Goal: Navigation & Orientation: Find specific page/section

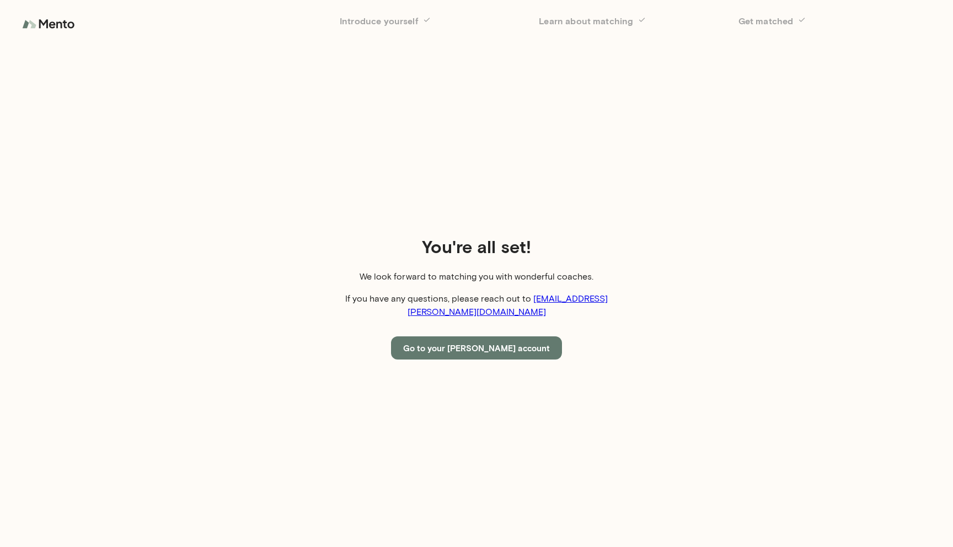
click at [488, 338] on button "Go to your [PERSON_NAME] account" at bounding box center [476, 348] width 171 height 23
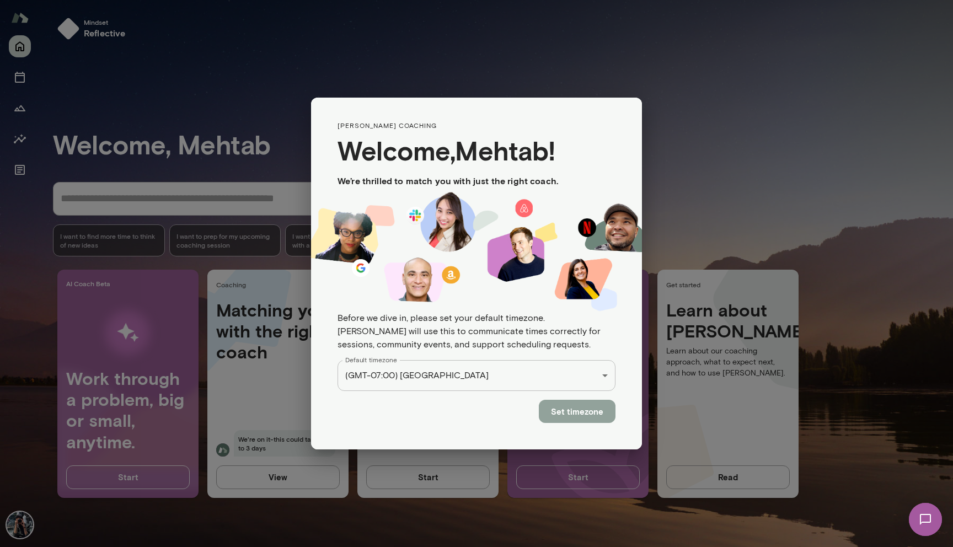
click at [573, 419] on button "Set timezone" at bounding box center [577, 411] width 77 height 23
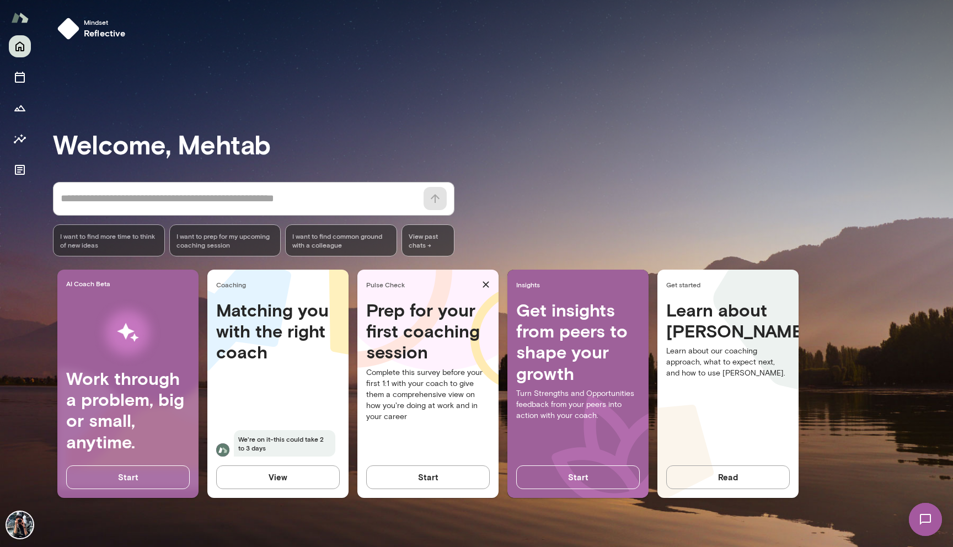
click at [260, 441] on span "We're on it-this could take 2 to 3 days" at bounding box center [285, 443] width 102 height 26
click at [19, 83] on icon "Sessions" at bounding box center [19, 77] width 13 height 13
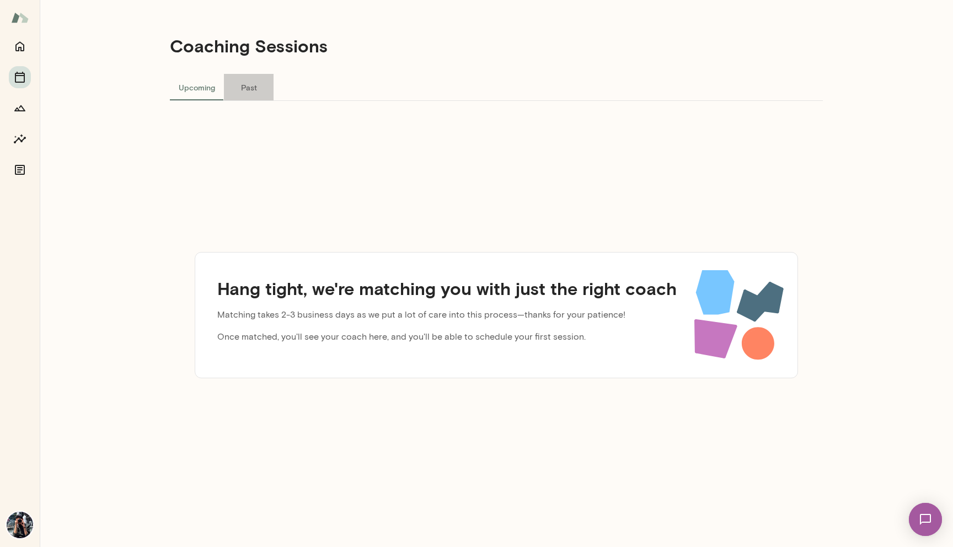
click at [244, 90] on button "Past" at bounding box center [249, 87] width 50 height 26
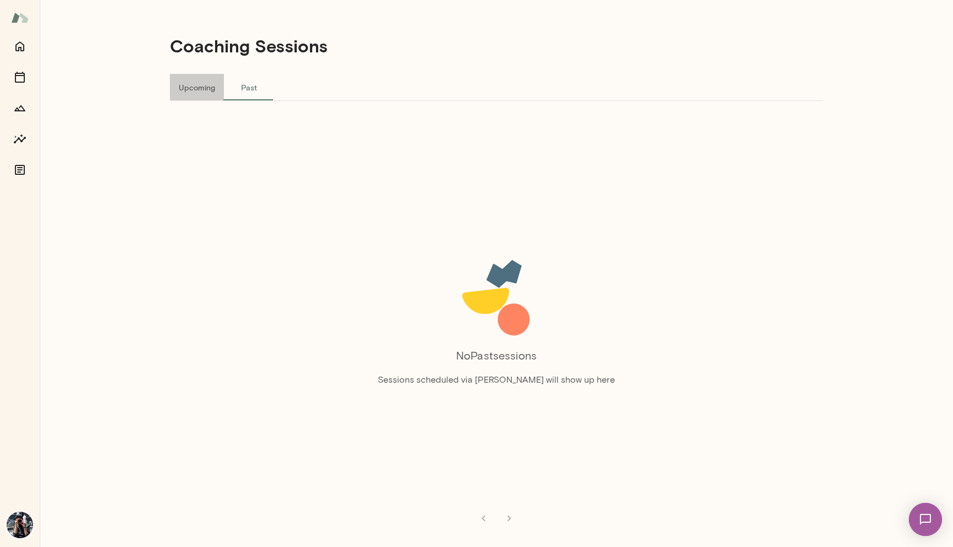
click at [201, 95] on button "Upcoming" at bounding box center [197, 87] width 54 height 26
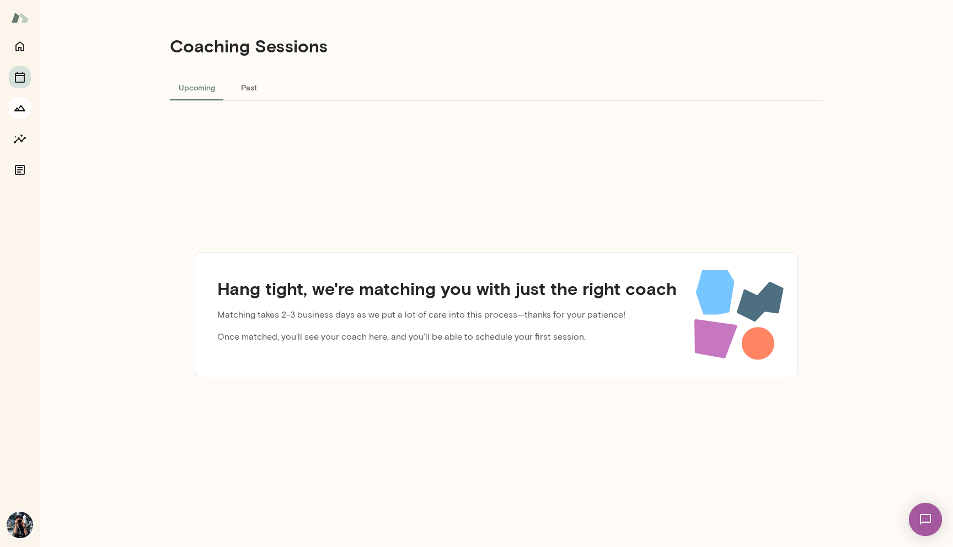
click at [22, 113] on icon "Growth Plan" at bounding box center [19, 108] width 13 height 13
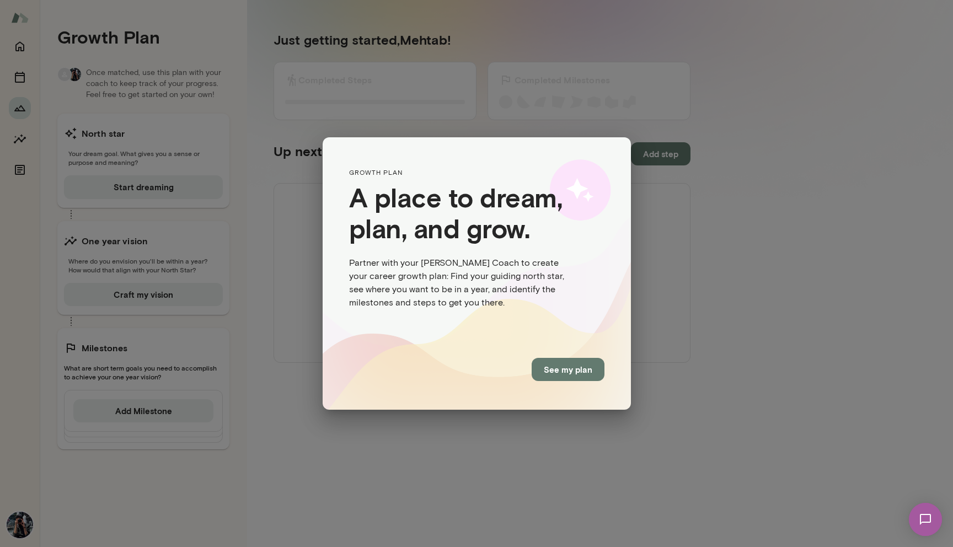
click at [557, 366] on button "See my plan" at bounding box center [568, 369] width 73 height 23
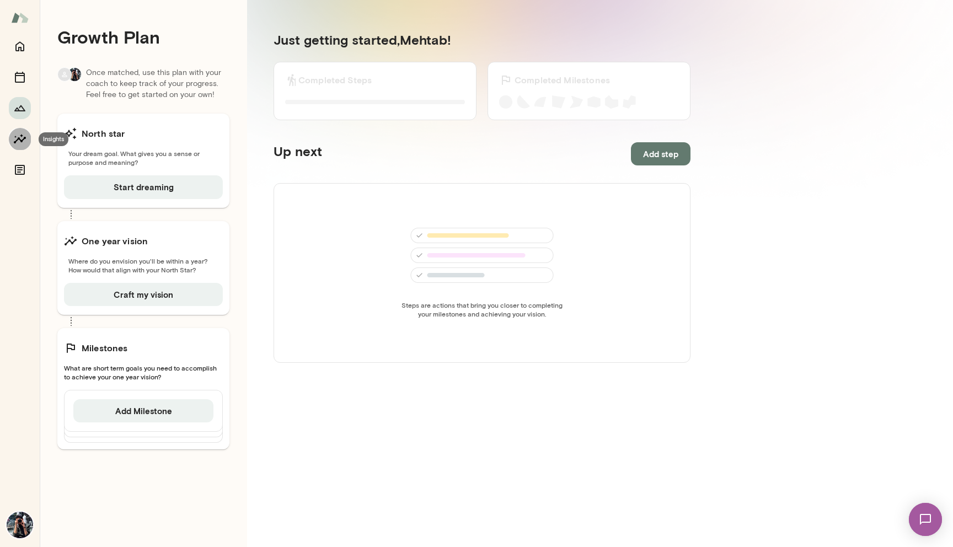
click at [17, 135] on icon "Insights" at bounding box center [19, 138] width 13 height 13
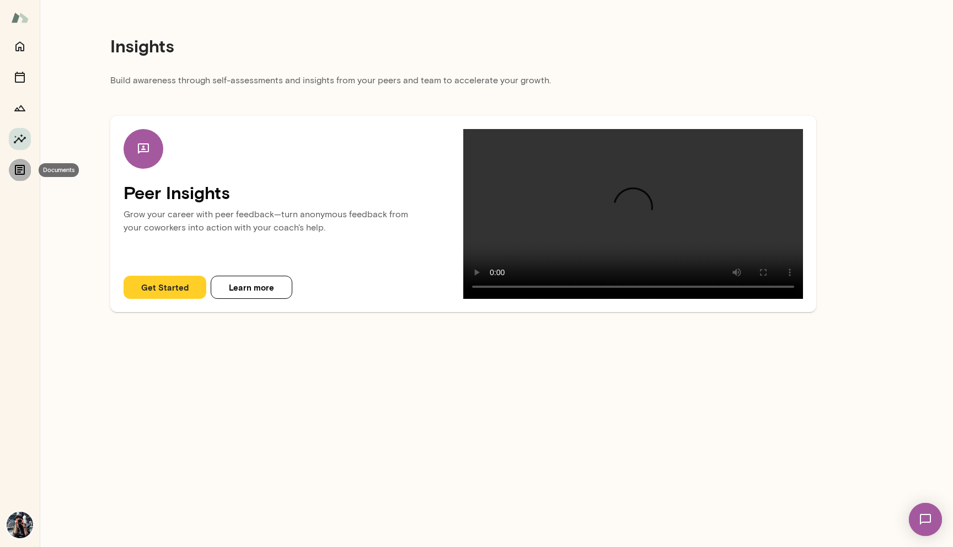
click at [20, 166] on icon "Documents" at bounding box center [20, 170] width 10 height 10
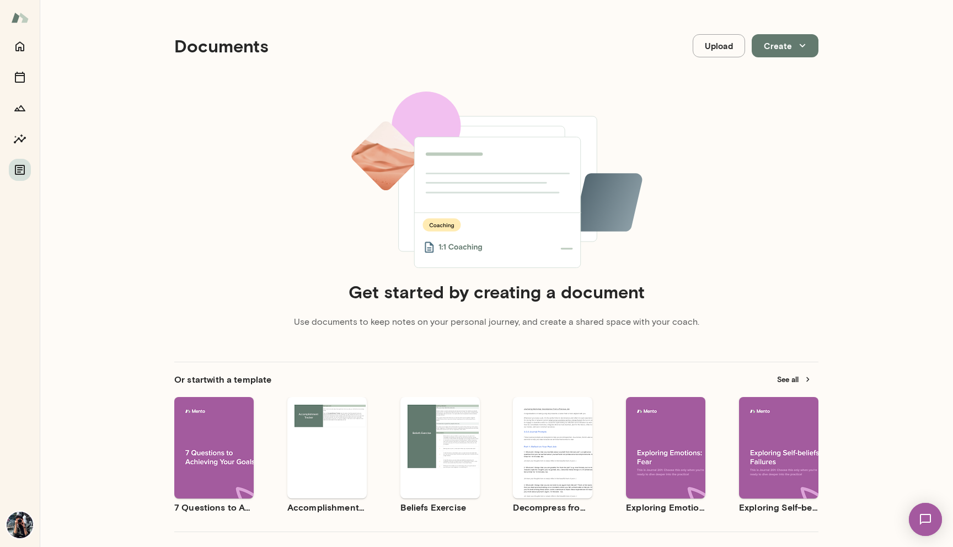
scroll to position [56, 0]
